Goal: Transaction & Acquisition: Purchase product/service

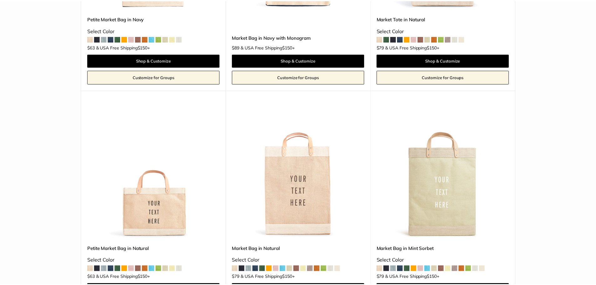
scroll to position [1407, 0]
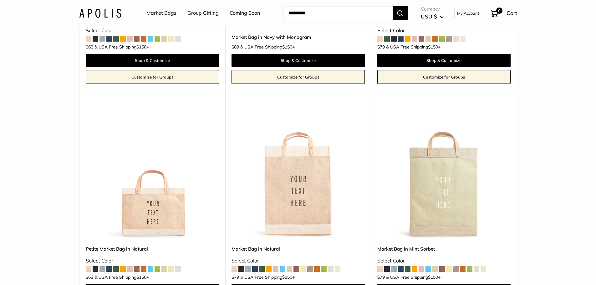
click at [0, 0] on img at bounding box center [0, 0] width 0 height 0
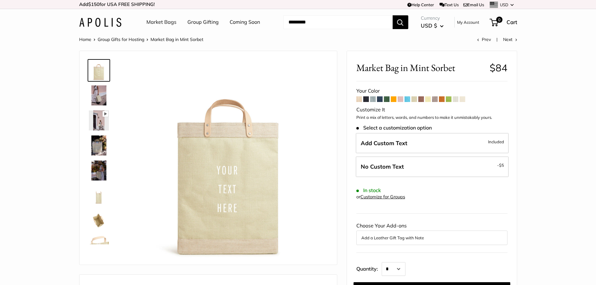
click at [99, 219] on img at bounding box center [99, 220] width 20 height 20
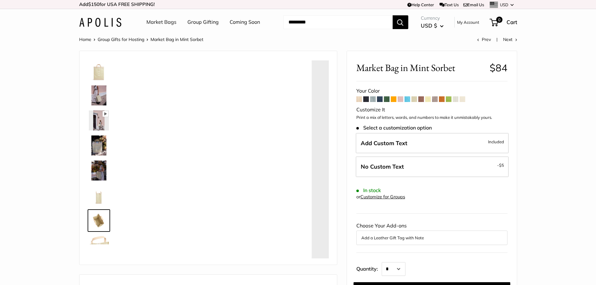
scroll to position [69, 0]
